Goal: Task Accomplishment & Management: Manage account settings

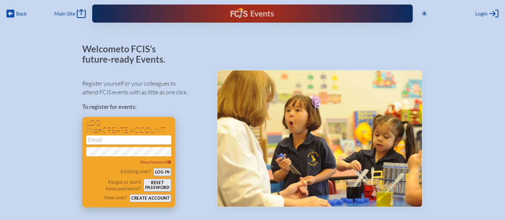
type input "[EMAIL_ADDRESS][DOMAIN_NAME]"
click at [163, 173] on button "Log in" at bounding box center [163, 172] width 18 height 8
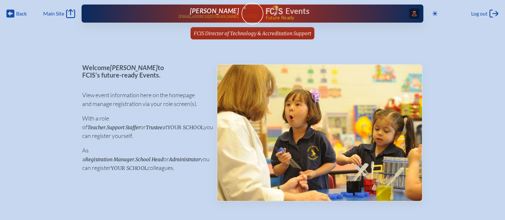
click at [414, 15] on icon "Access Users..." at bounding box center [414, 13] width 5 height 5
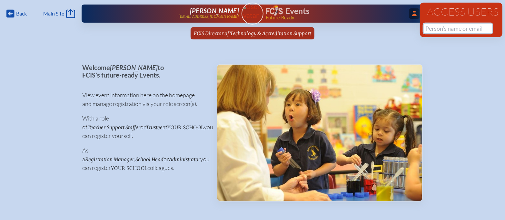
click at [436, 26] on input "text" at bounding box center [458, 29] width 68 height 10
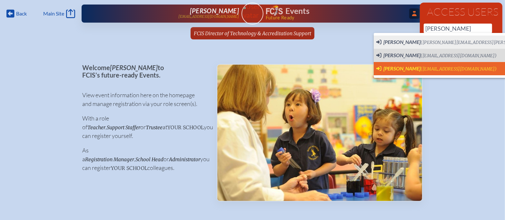
click at [433, 69] on span "(abarber@jcds.com)" at bounding box center [459, 68] width 76 height 5
type input "[EMAIL_ADDRESS][DOMAIN_NAME]"
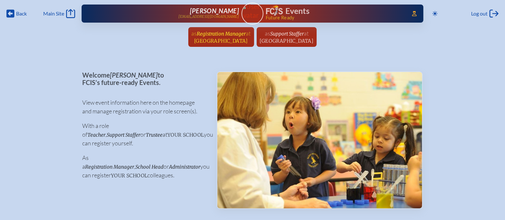
click at [225, 39] on span "Jacksonville Country Day School" at bounding box center [221, 41] width 54 height 6
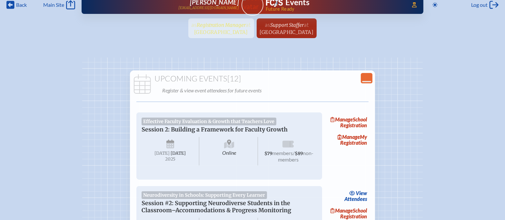
scroll to position [13, 0]
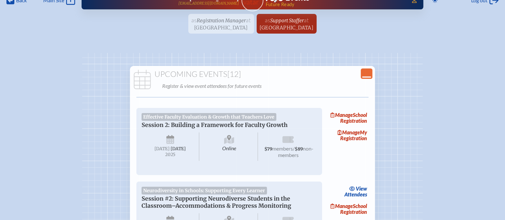
click at [369, 75] on icon "Close Console" at bounding box center [366, 73] width 9 height 9
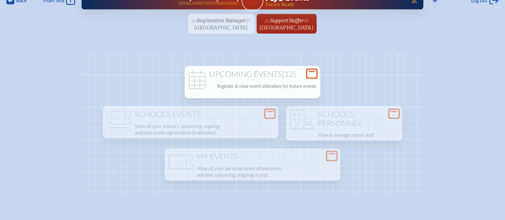
click at [256, 85] on p "Register & view event attendees for future events" at bounding box center [266, 85] width 99 height 9
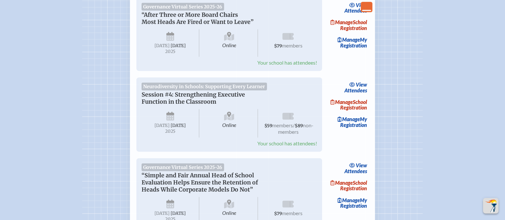
scroll to position [687, 0]
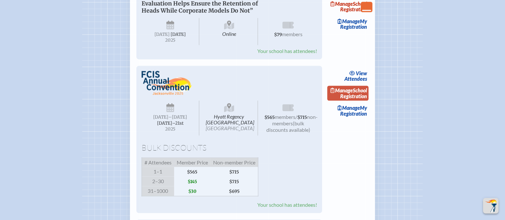
click at [353, 101] on link "Manage School Registration" at bounding box center [347, 93] width 41 height 15
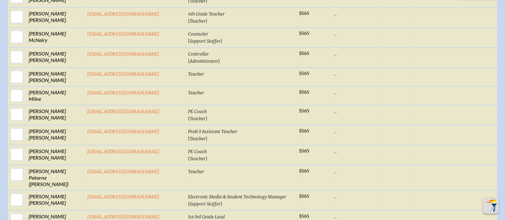
scroll to position [1540, 0]
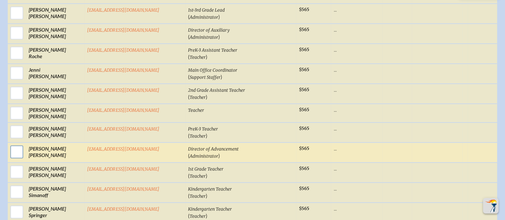
click at [25, 144] on input "checkbox" at bounding box center [17, 152] width 16 height 16
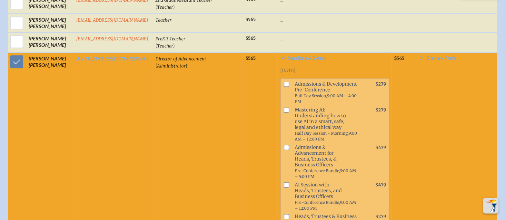
scroll to position [1645, 0]
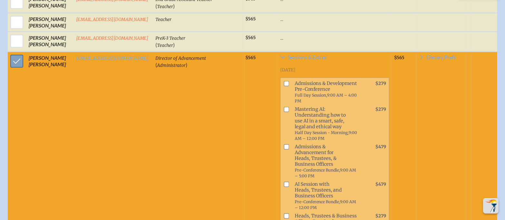
click at [20, 53] on input "checkbox" at bounding box center [17, 61] width 16 height 16
checkbox input "false"
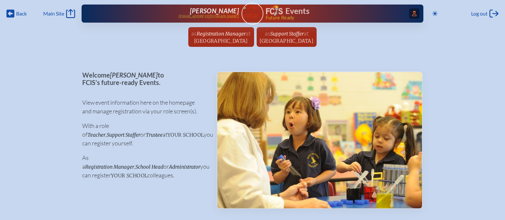
click at [412, 15] on icon "Access Users..." at bounding box center [414, 13] width 5 height 5
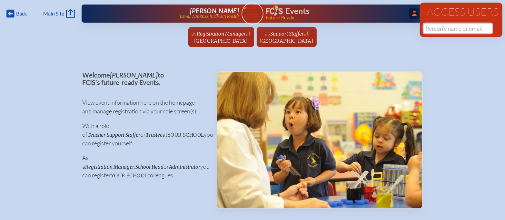
click at [450, 30] on input "text" at bounding box center [458, 29] width 68 height 10
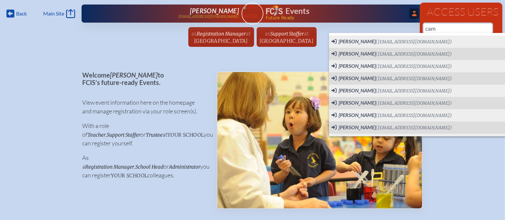
paste input "Densmore"
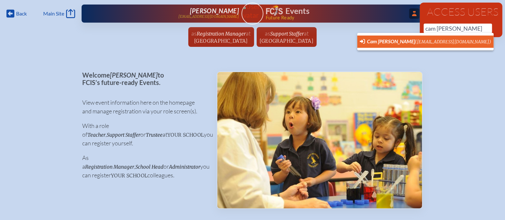
click at [447, 37] on li "Cam Densmore (cdensmore@creativelearningacademy.org)" at bounding box center [425, 41] width 136 height 12
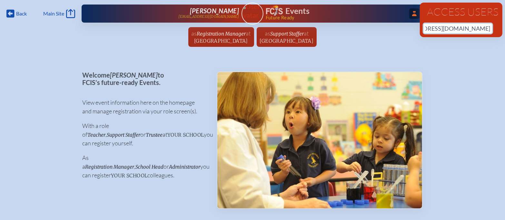
click at [451, 28] on input "[EMAIL_ADDRESS][DOMAIN_NAME]" at bounding box center [458, 29] width 68 height 10
click at [440, 29] on input "[EMAIL_ADDRESS][DOMAIN_NAME]" at bounding box center [458, 29] width 68 height 10
drag, startPoint x: 425, startPoint y: 29, endPoint x: 507, endPoint y: 29, distance: 81.9
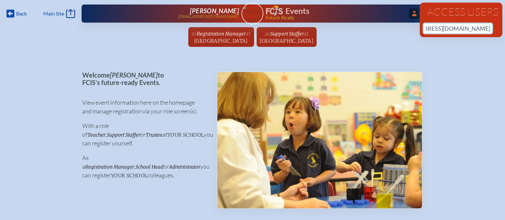
click at [489, 28] on input "[EMAIL_ADDRESS][DOMAIN_NAME]" at bounding box center [458, 29] width 68 height 10
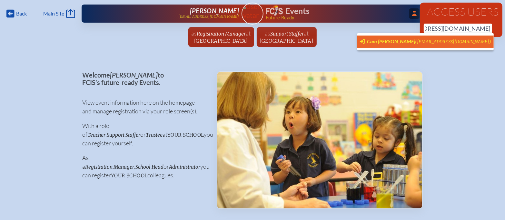
click at [458, 43] on span "(cdensmore@creativelearningacademy.org)" at bounding box center [453, 41] width 76 height 5
type input "[EMAIL_ADDRESS][DOMAIN_NAME]"
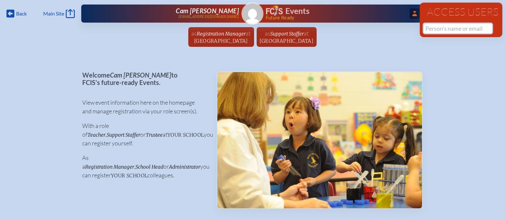
scroll to position [0, 0]
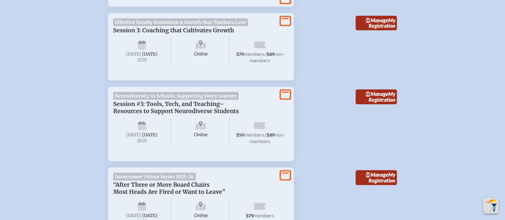
scroll to position [523, 0]
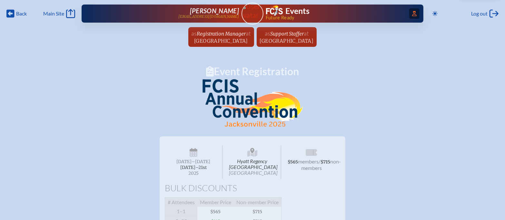
click at [413, 12] on icon at bounding box center [414, 13] width 5 height 5
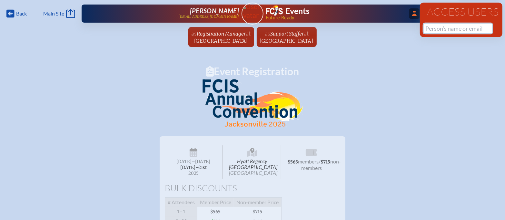
click at [439, 30] on input "text" at bounding box center [458, 29] width 68 height 10
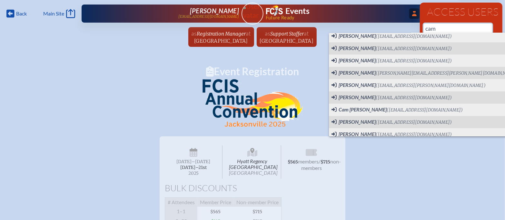
scroll to position [83, 0]
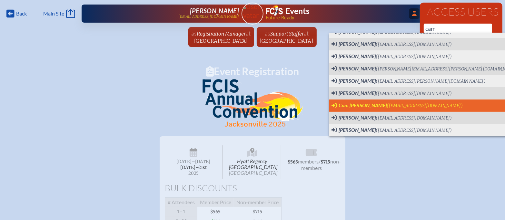
click at [422, 106] on span "(cdensmore@creativelearningacademy.org)" at bounding box center [425, 105] width 76 height 5
type input "[EMAIL_ADDRESS][DOMAIN_NAME]"
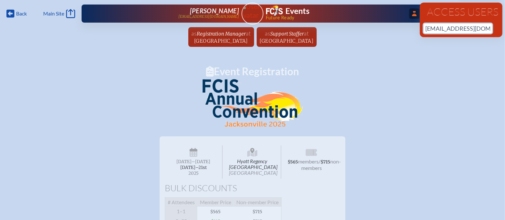
scroll to position [0, 43]
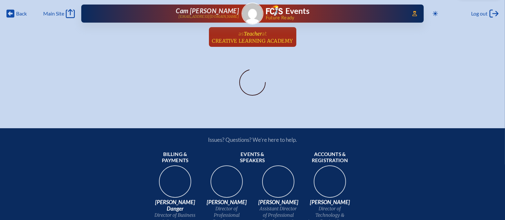
click at [247, 38] on span "Creative Learning Academy" at bounding box center [252, 41] width 81 height 6
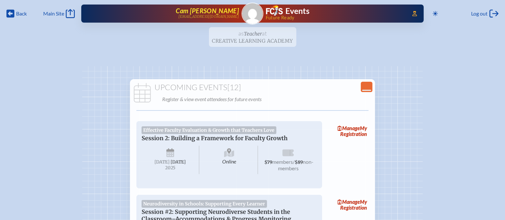
click at [229, 8] on span "Cam [PERSON_NAME]" at bounding box center [207, 11] width 63 height 8
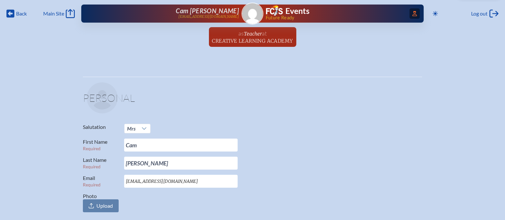
click at [416, 12] on icon at bounding box center [415, 13] width 5 height 5
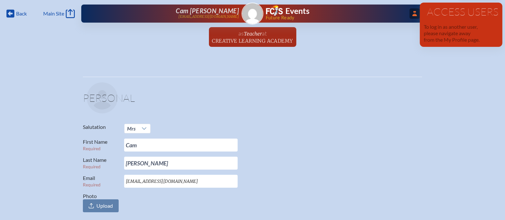
click at [403, 34] on ul "as Teacher at [GEOGRAPHIC_DATA] since [DATE]" at bounding box center [252, 39] width 505 height 24
click at [402, 36] on ul "as Teacher at [GEOGRAPHIC_DATA] since [DATE]" at bounding box center [252, 39] width 505 height 24
click at [503, 1] on div "Back Back Main Site Main Site Toggle to Dark Mode Log out Log out ...Close Acce…" at bounding box center [252, 25] width 505 height 51
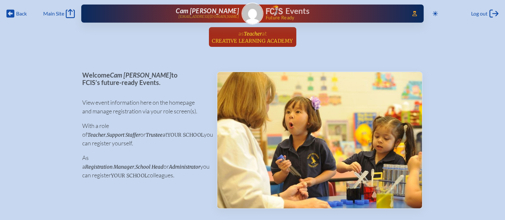
click at [274, 32] on link "as Teacher at [GEOGRAPHIC_DATA] since [DATE]" at bounding box center [253, 37] width 86 height 20
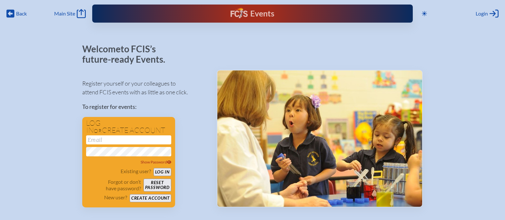
scroll to position [49, 0]
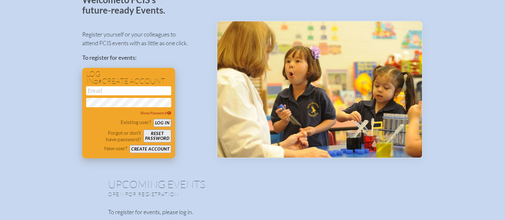
type input "[EMAIL_ADDRESS][DOMAIN_NAME]"
click at [158, 122] on button "Log in" at bounding box center [163, 123] width 18 height 8
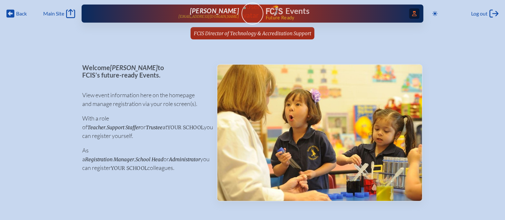
click at [414, 14] on icon "Access Users..." at bounding box center [414, 13] width 5 height 5
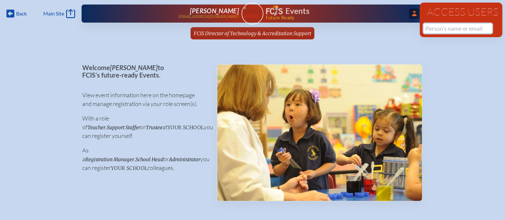
click at [446, 31] on input "text" at bounding box center [458, 29] width 68 height 10
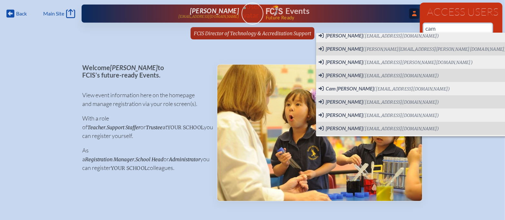
scroll to position [115, 0]
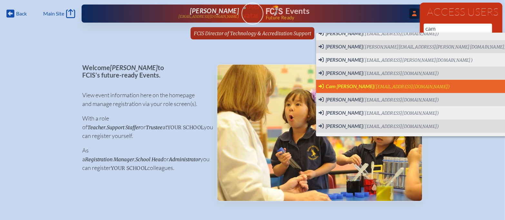
click at [408, 87] on span "([EMAIL_ADDRESS][DOMAIN_NAME])" at bounding box center [412, 86] width 76 height 5
type input "[EMAIL_ADDRESS][DOMAIN_NAME]"
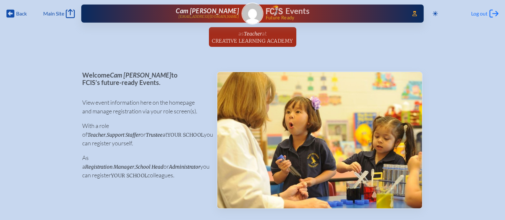
click at [481, 13] on span "Log out" at bounding box center [479, 13] width 17 height 6
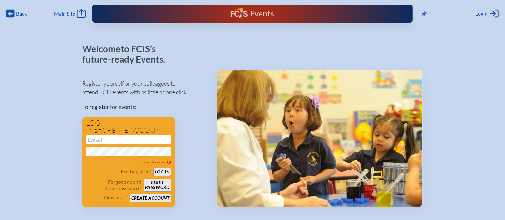
scroll to position [24, 0]
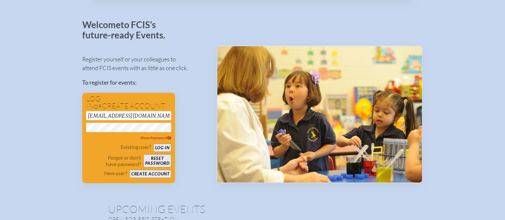
drag, startPoint x: 134, startPoint y: 113, endPoint x: 65, endPoint y: 106, distance: 68.7
type input "g"
click at [101, 111] on input "g" at bounding box center [128, 115] width 85 height 9
click at [100, 116] on input "g" at bounding box center [128, 115] width 85 height 9
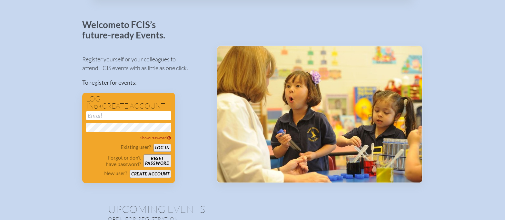
click at [183, 127] on div "Register yourself or your colleagues to attend FCIS events with as little as on…" at bounding box center [144, 116] width 124 height 134
click at [122, 113] on input "email" at bounding box center [128, 115] width 85 height 9
paste input "[EMAIL_ADDRESS][DOMAIN_NAME]"
type input "[EMAIL_ADDRESS][DOMAIN_NAME]"
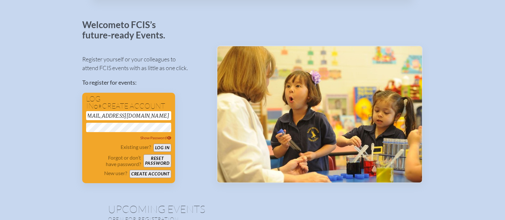
scroll to position [0, 0]
click at [184, 96] on div "Register yourself or your colleagues to attend FCIS events with as little as on…" at bounding box center [144, 116] width 124 height 134
click at [166, 159] on button "Reset password" at bounding box center [158, 160] width 28 height 13
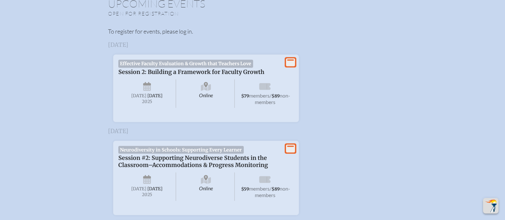
scroll to position [141, 0]
